Goal: Task Accomplishment & Management: Manage account settings

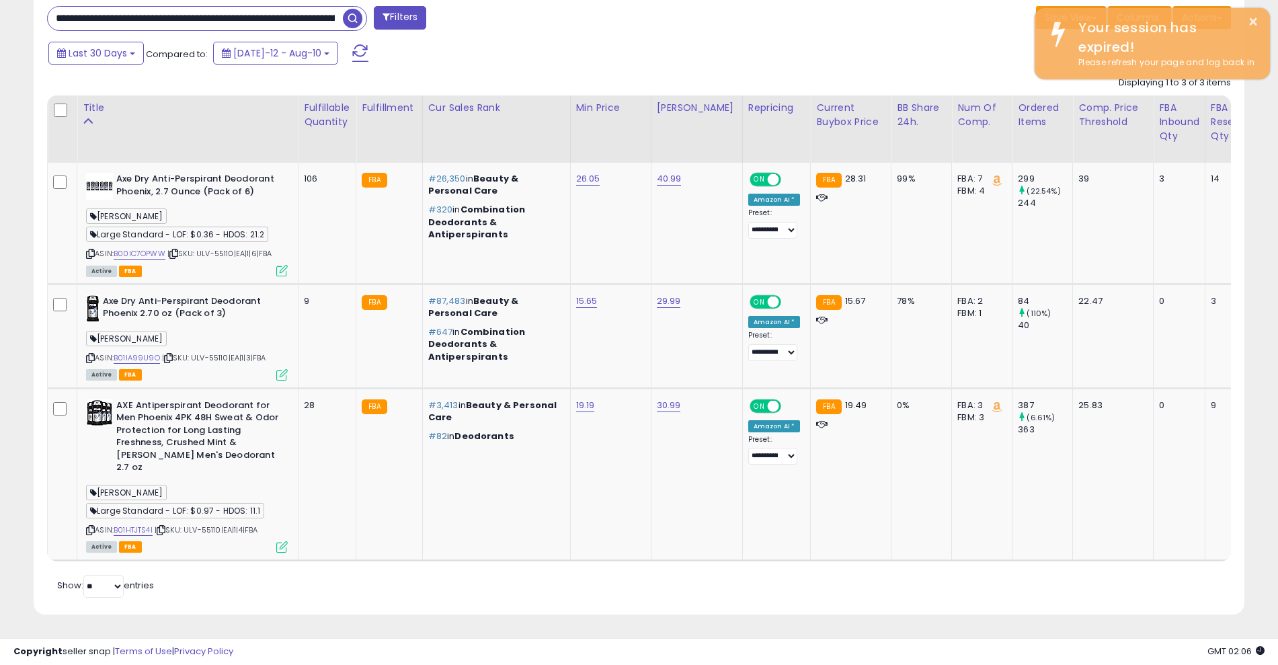
scroll to position [276, 703]
